Goal: Transaction & Acquisition: Register for event/course

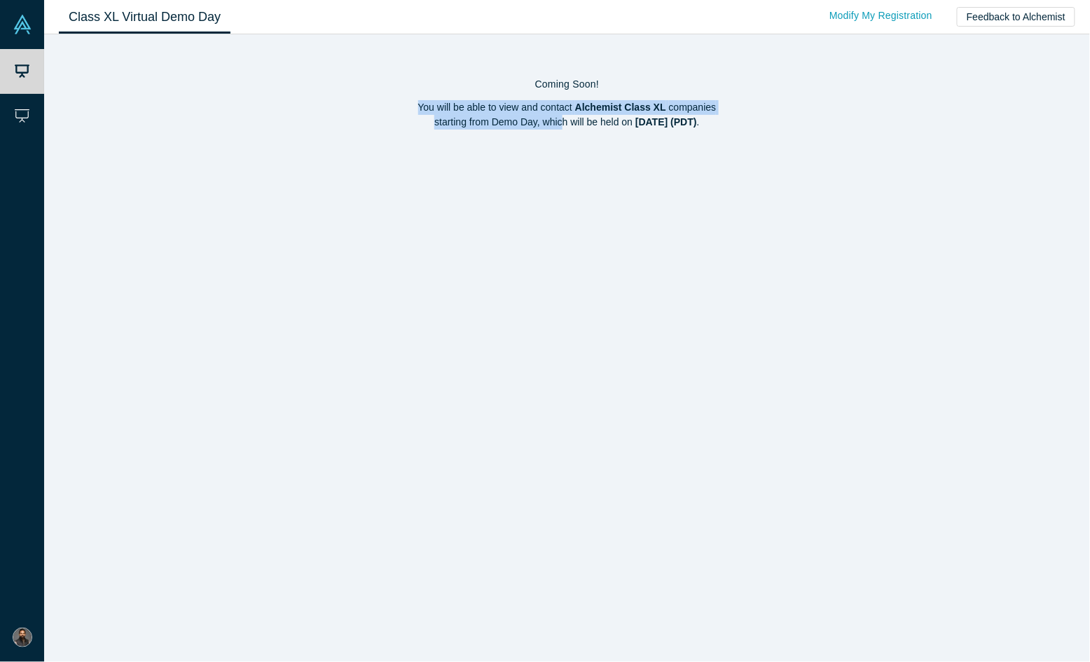
drag, startPoint x: 395, startPoint y: 105, endPoint x: 533, endPoint y: 132, distance: 140.6
click at [532, 132] on div "Coming Soon! You will be able to view and contact Alchemist Class XL companies …" at bounding box center [567, 99] width 1016 height 81
click at [533, 132] on div "Coming Soon! You will be able to view and contact Alchemist Class XL companies …" at bounding box center [567, 99] width 1016 height 81
